Goal: Check status: Check status

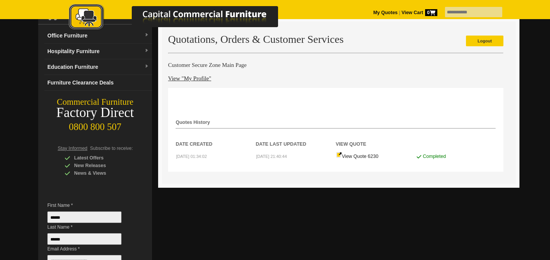
scroll to position [60, 0]
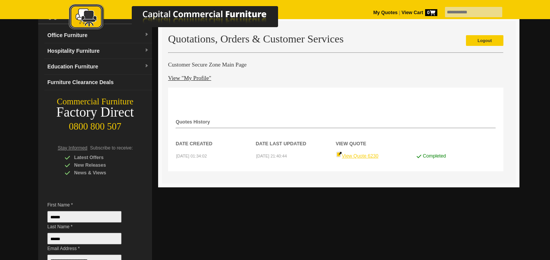
click at [357, 157] on link "View Quote 6230" at bounding box center [357, 155] width 42 height 5
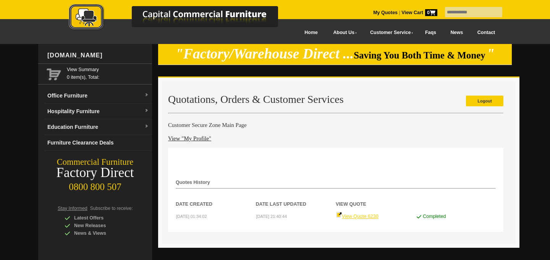
click at [357, 214] on link "View Quote 6230" at bounding box center [357, 216] width 42 height 5
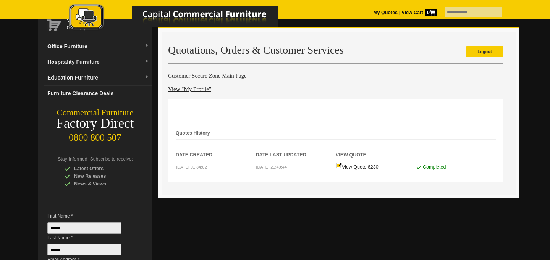
scroll to position [49, 0]
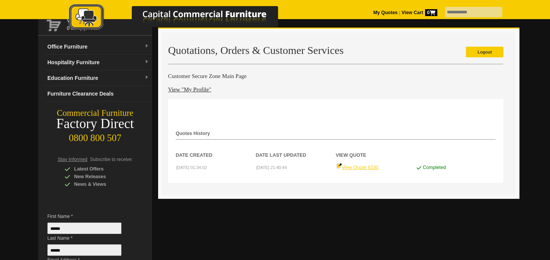
click at [346, 168] on link "View Quote 6230" at bounding box center [357, 167] width 42 height 5
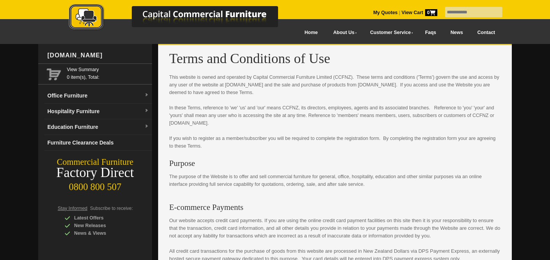
scroll to position [640, 0]
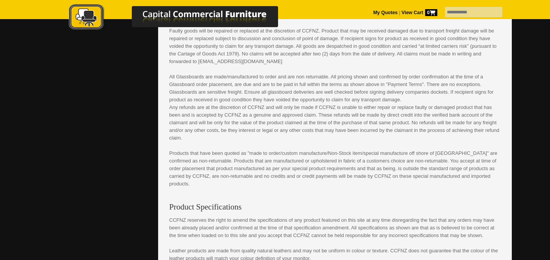
click at [391, 173] on div "All Glassboards are made/manufactured to order and are non returnable. All pric…" at bounding box center [335, 130] width 332 height 115
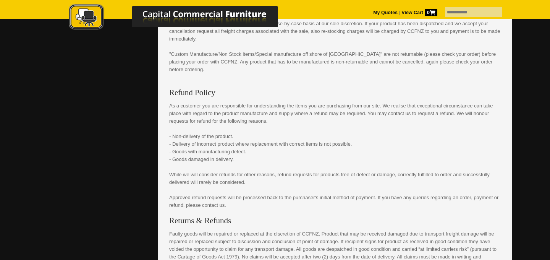
scroll to position [443, 0]
